Goal: Task Accomplishment & Management: Manage account settings

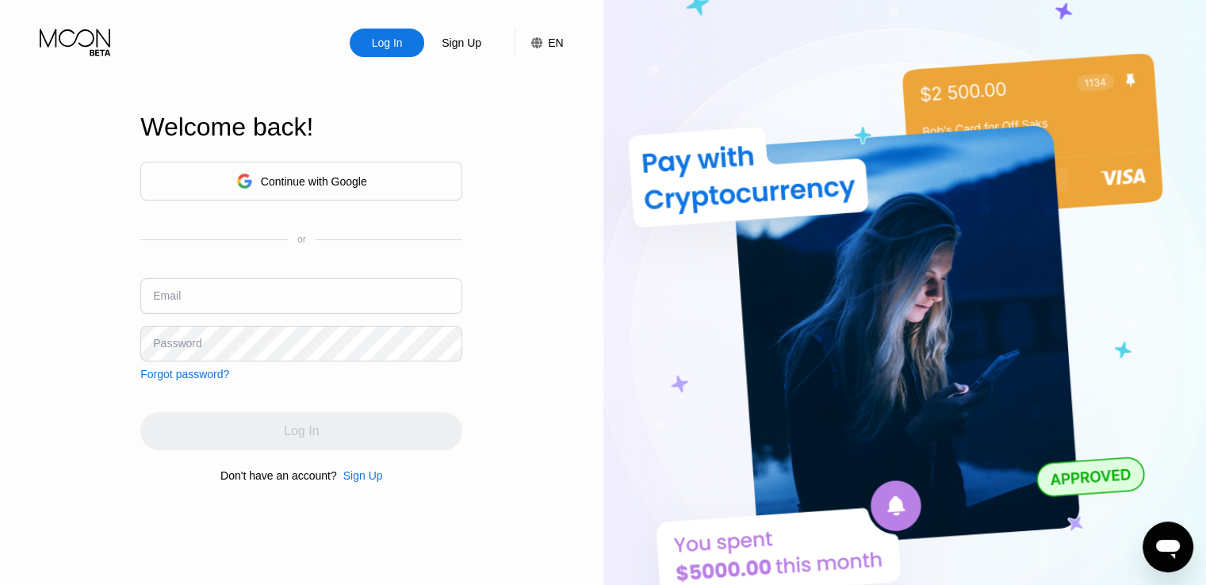
type input "[EMAIL_ADDRESS][DOMAIN_NAME]"
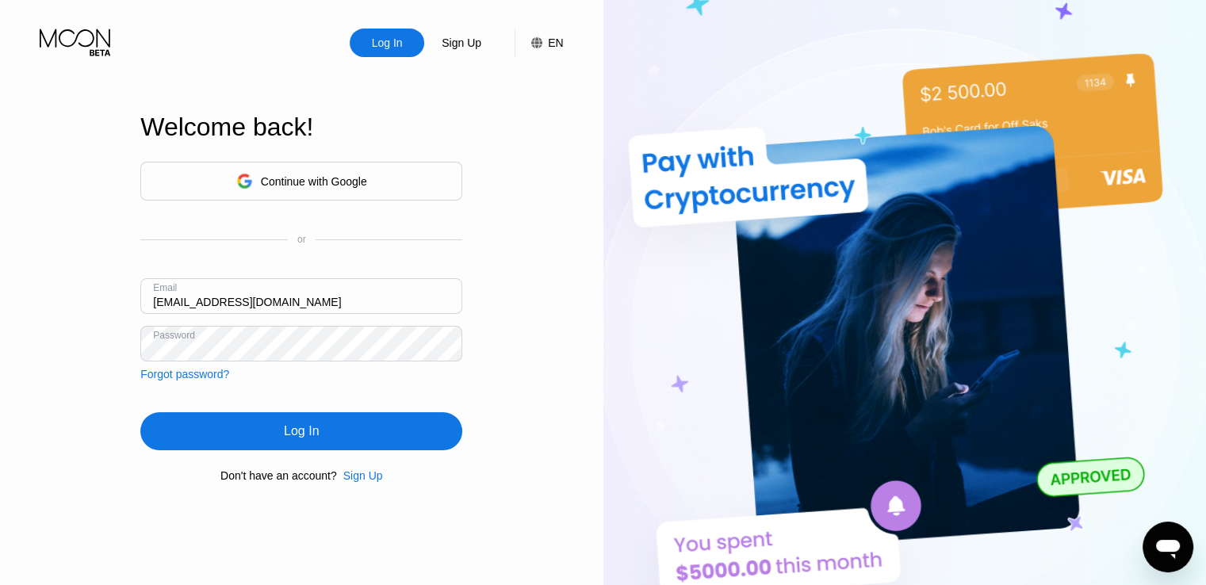
click at [330, 430] on div "Log In" at bounding box center [301, 431] width 322 height 38
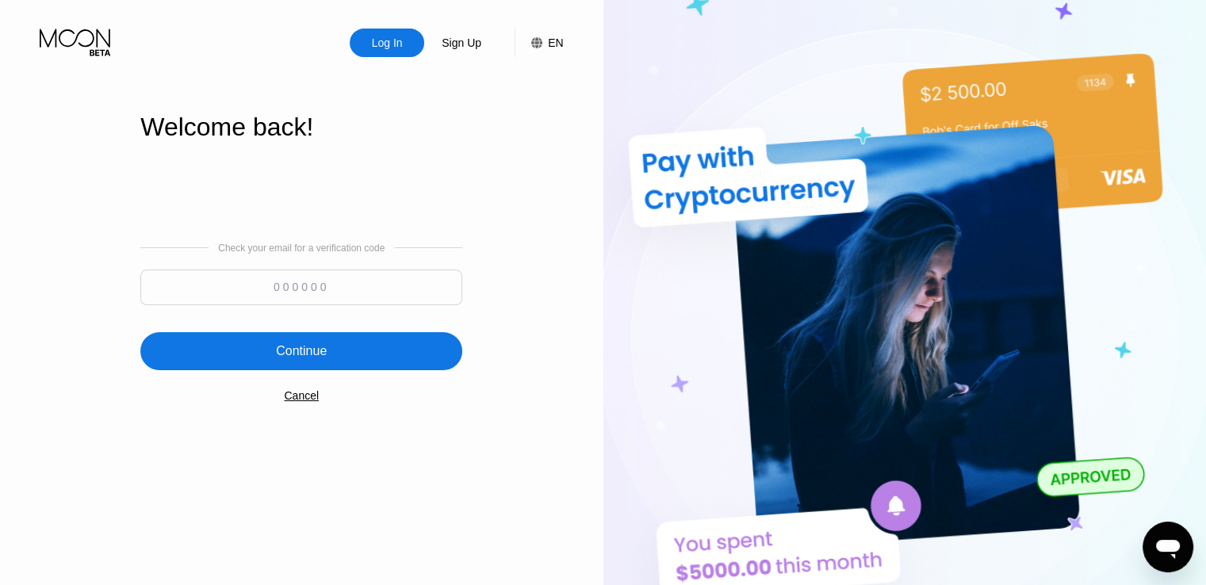
click at [371, 29] on div "Log In" at bounding box center [387, 43] width 75 height 29
click at [347, 292] on input at bounding box center [301, 288] width 322 height 36
type input "178491"
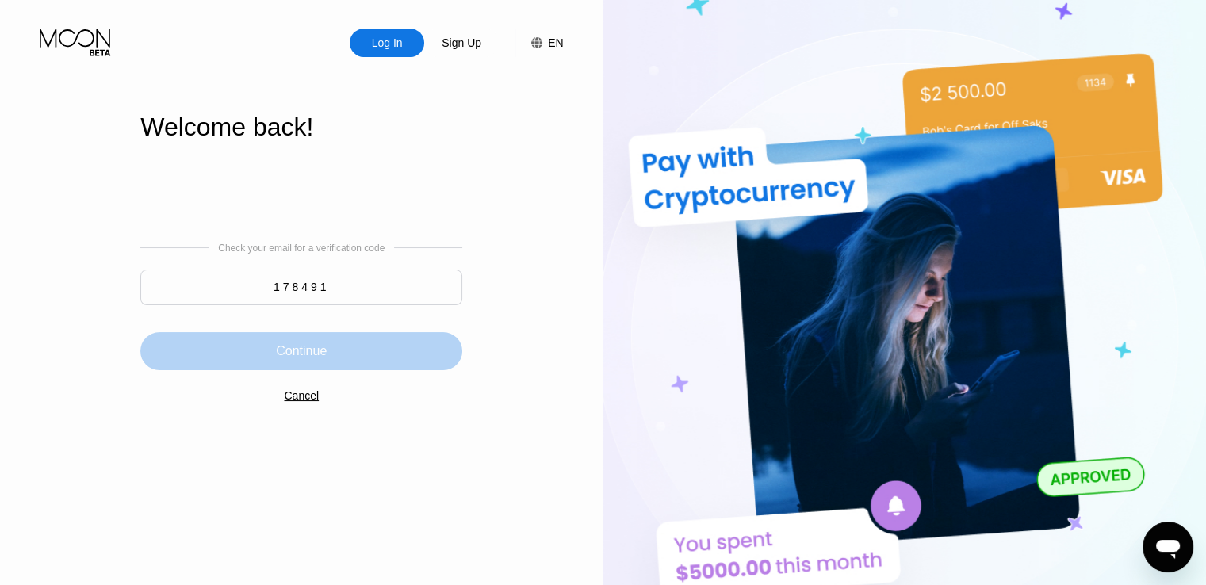
click at [314, 357] on div "Continue" at bounding box center [301, 351] width 51 height 16
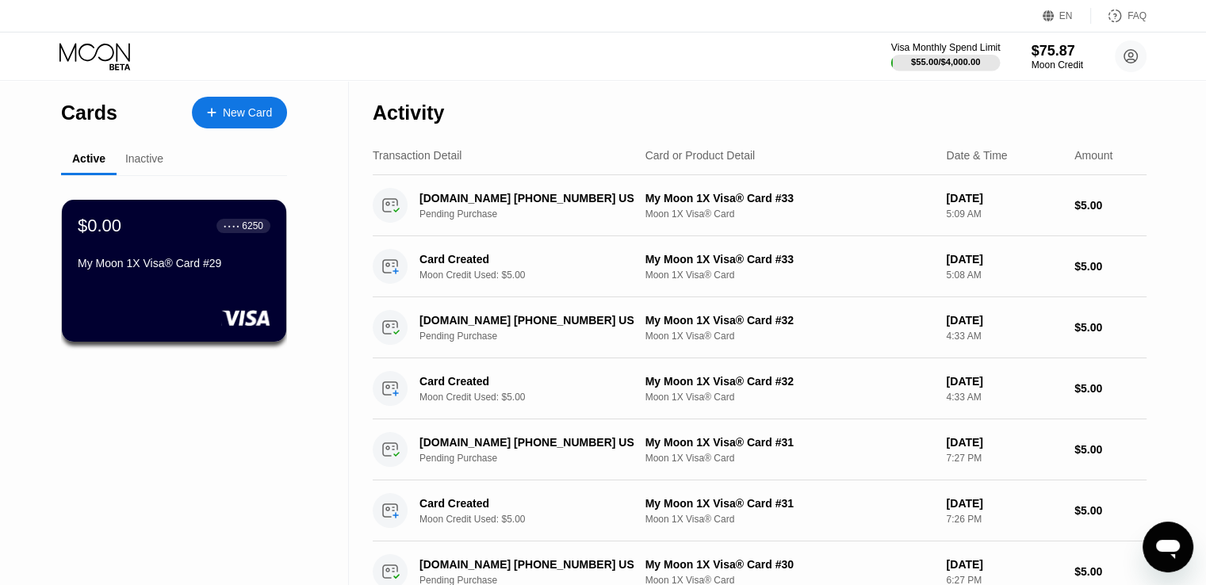
click at [935, 61] on div "$55.00 / $4,000.00" at bounding box center [945, 62] width 69 height 10
